Goal: Task Accomplishment & Management: Use online tool/utility

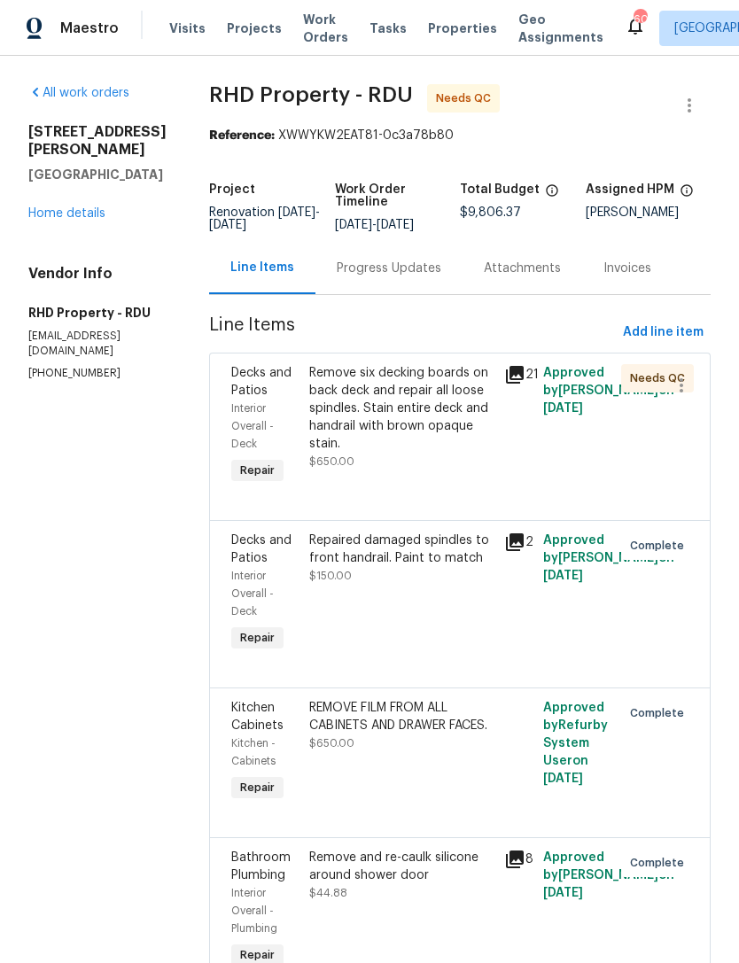
click at [467, 431] on div "Remove six decking boards on back deck and repair all loose spindles. Stain ent…" at bounding box center [401, 408] width 184 height 89
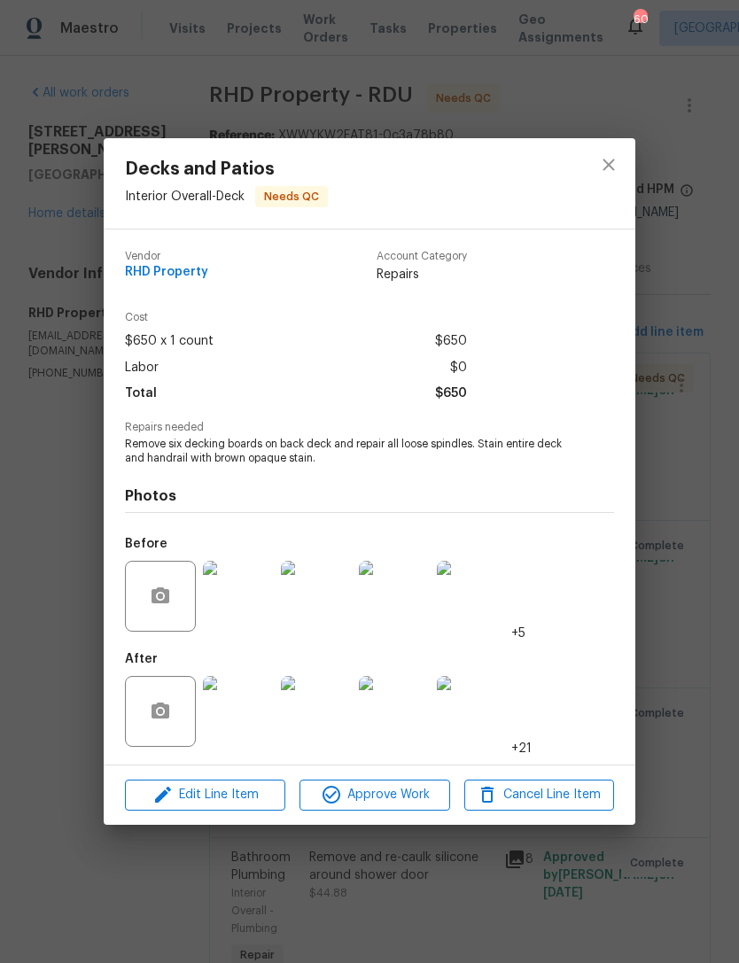
click at [245, 726] on img at bounding box center [238, 711] width 71 height 71
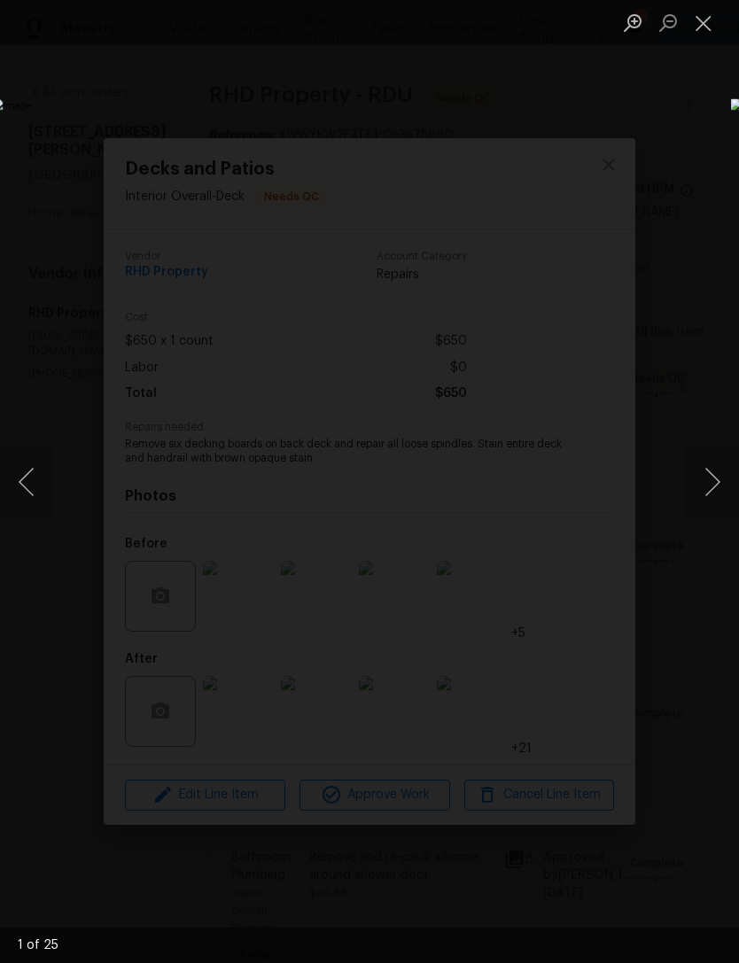
click at [714, 482] on button "Next image" at bounding box center [712, 482] width 53 height 71
click at [708, 480] on button "Next image" at bounding box center [712, 482] width 53 height 71
click at [703, 28] on button "Close lightbox" at bounding box center [703, 22] width 35 height 31
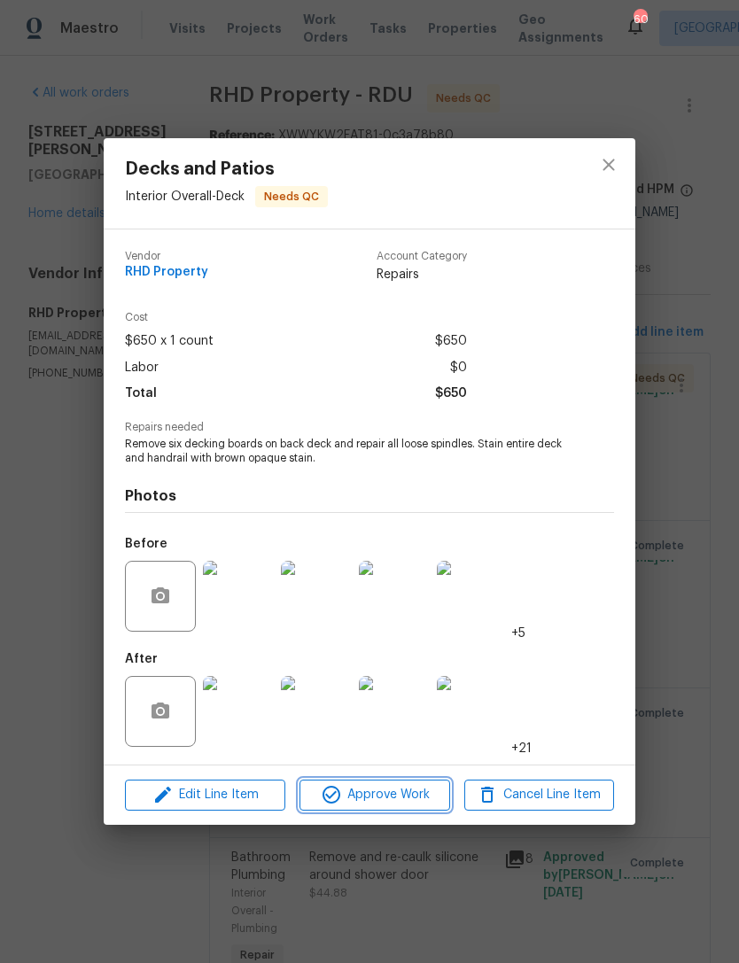
click at [385, 791] on span "Approve Work" at bounding box center [374, 795] width 139 height 22
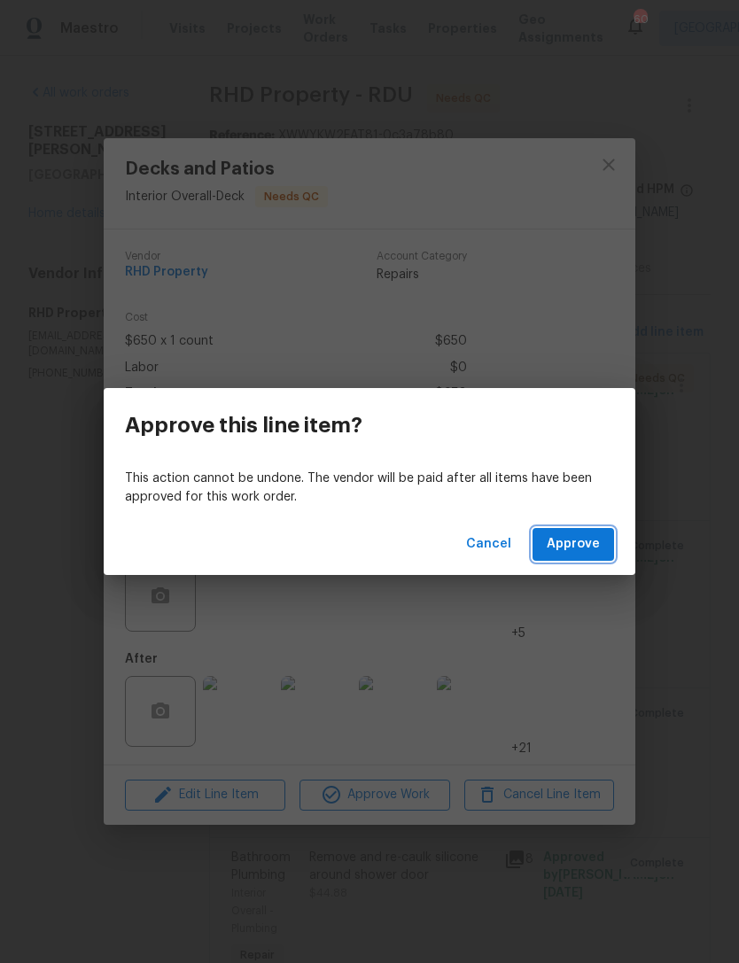
click at [581, 552] on span "Approve" at bounding box center [573, 544] width 53 height 22
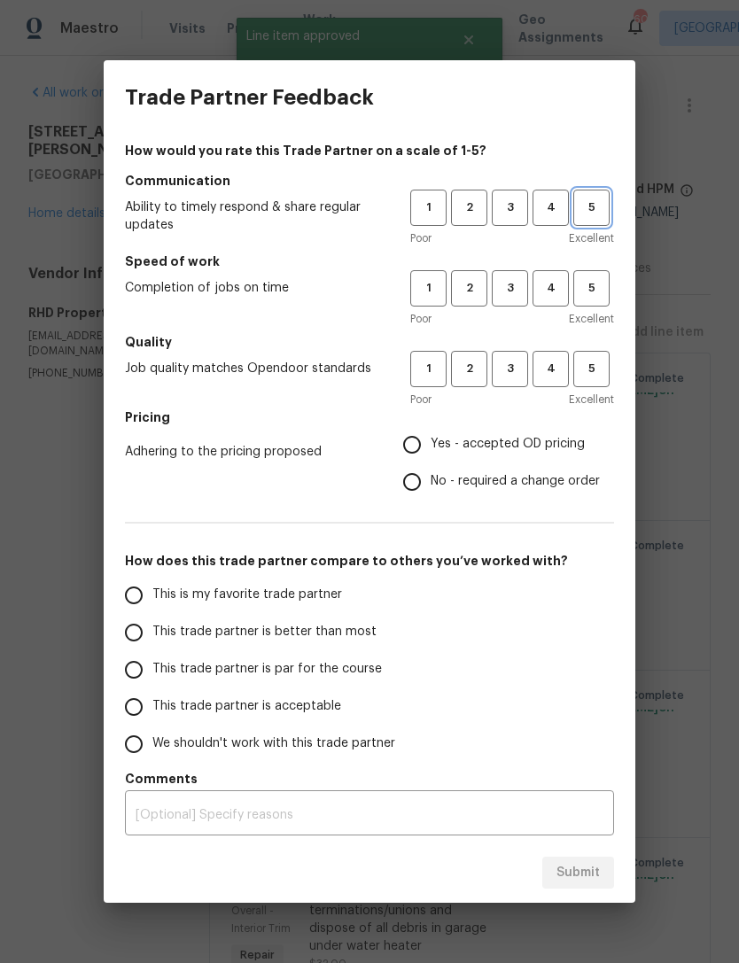
click at [589, 206] on span "5" at bounding box center [591, 208] width 33 height 20
click at [548, 286] on span "4" at bounding box center [550, 288] width 33 height 20
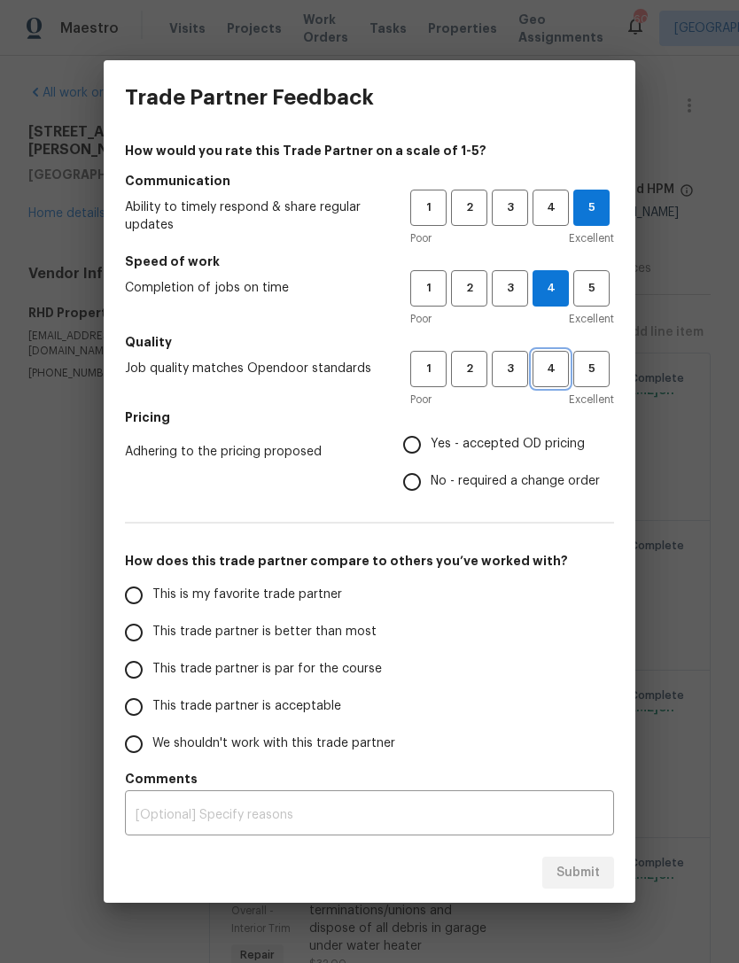
click at [552, 367] on span "4" at bounding box center [550, 369] width 33 height 20
click at [547, 484] on span "No - required a change order" at bounding box center [515, 481] width 169 height 19
click at [431, 484] on input "No - required a change order" at bounding box center [411, 481] width 37 height 37
radio input "true"
click at [357, 628] on span "This trade partner is better than most" at bounding box center [264, 632] width 224 height 19
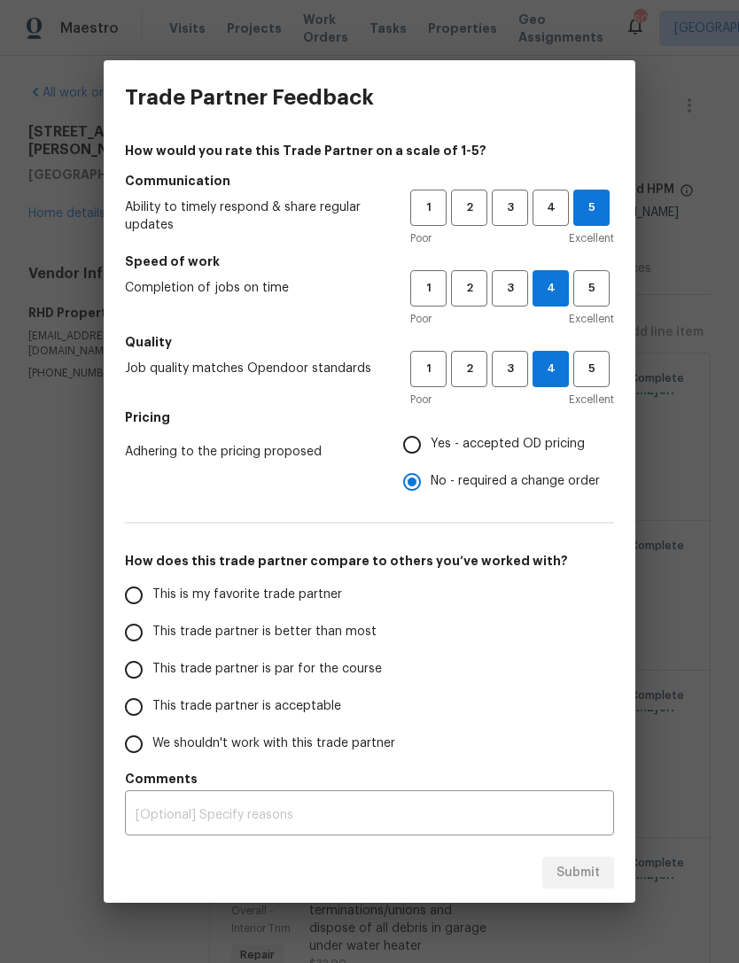
click at [152, 628] on input "This trade partner is better than most" at bounding box center [133, 632] width 37 height 37
click at [588, 867] on span "Submit" at bounding box center [577, 873] width 43 height 22
radio input "true"
radio input "false"
